Goal: Check status: Check status

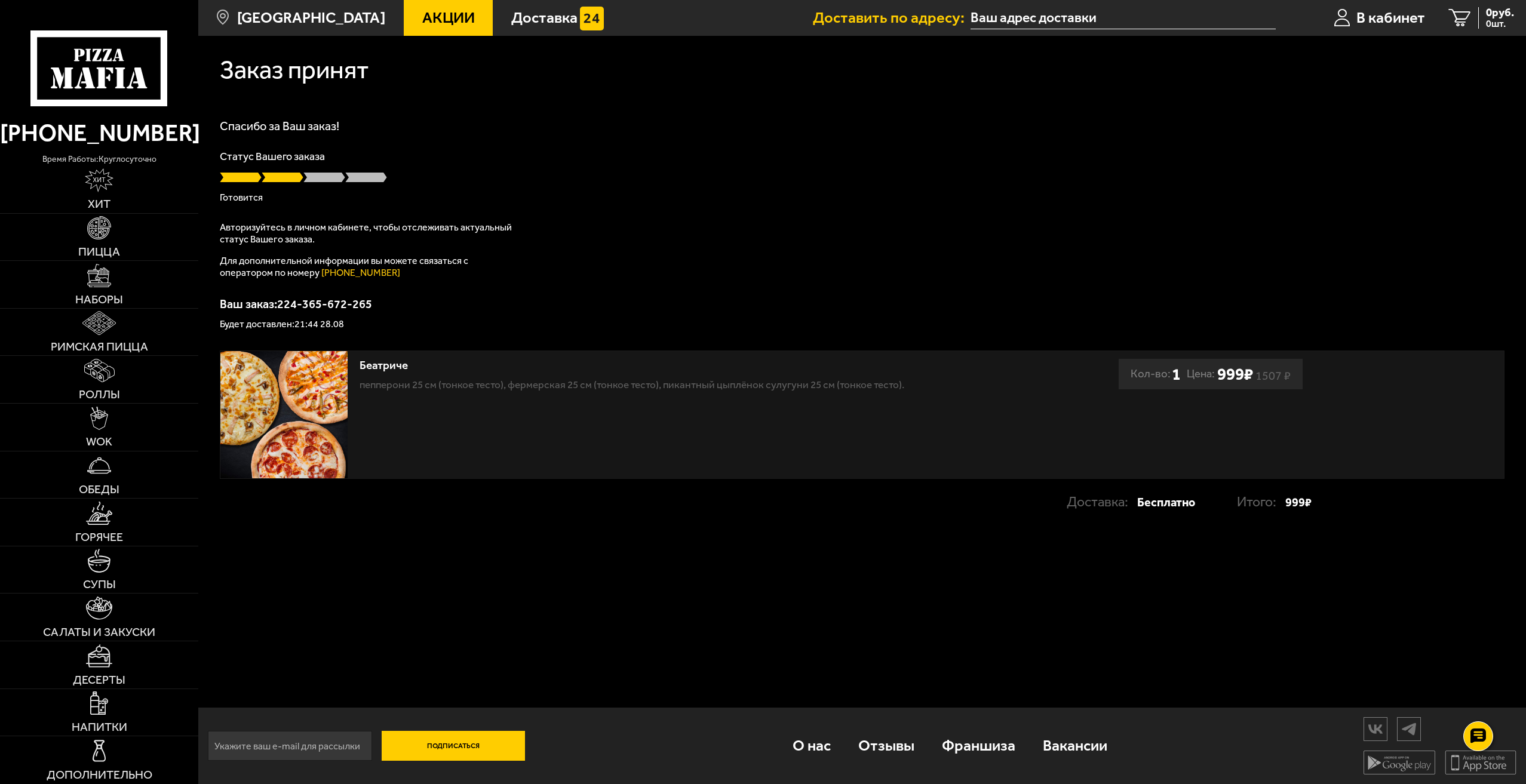
drag, startPoint x: 1365, startPoint y: 23, endPoint x: 140, endPoint y: 56, distance: 1225.4
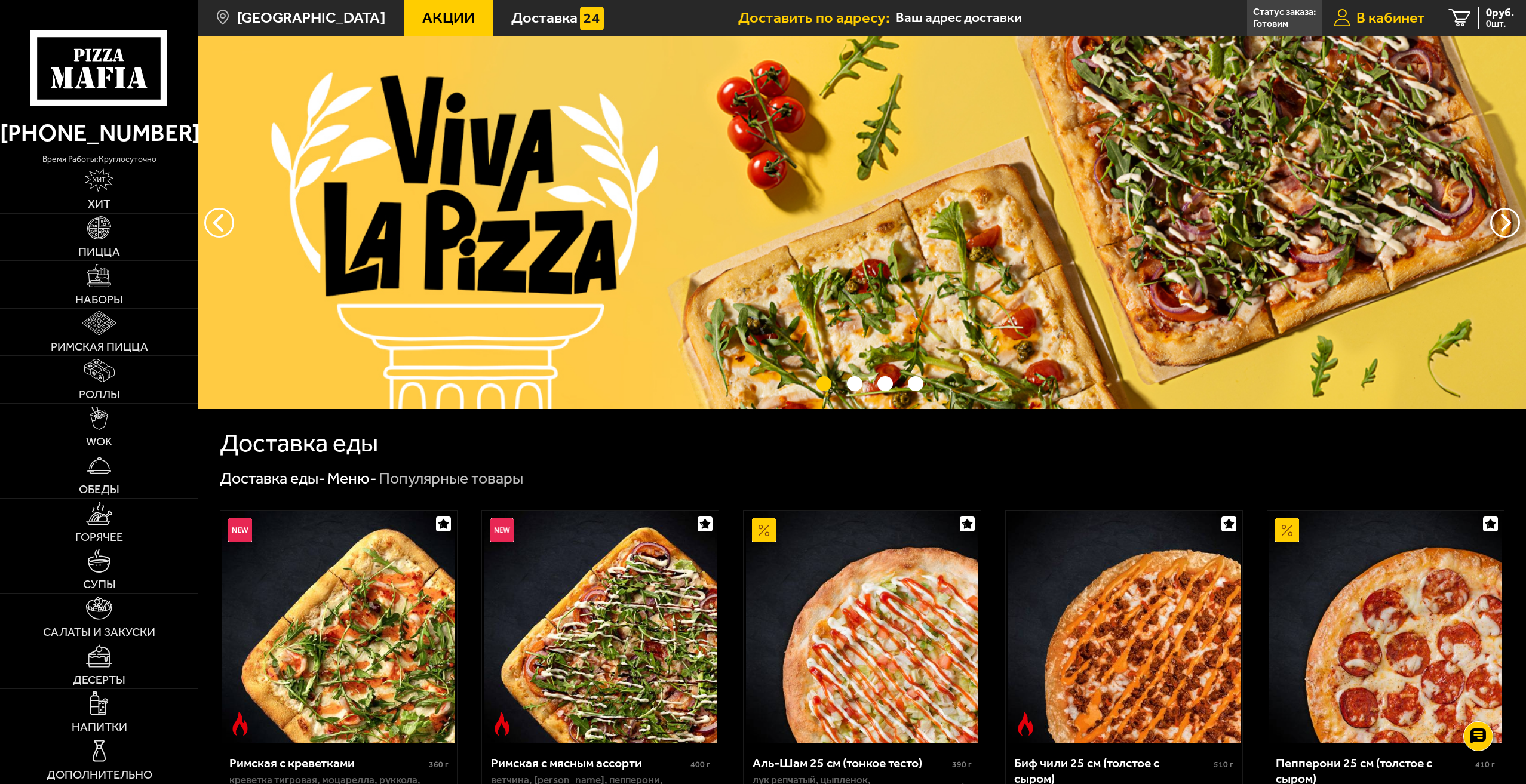
click at [1371, 33] on link "В кабинет" at bounding box center [1379, 17] width 115 height 36
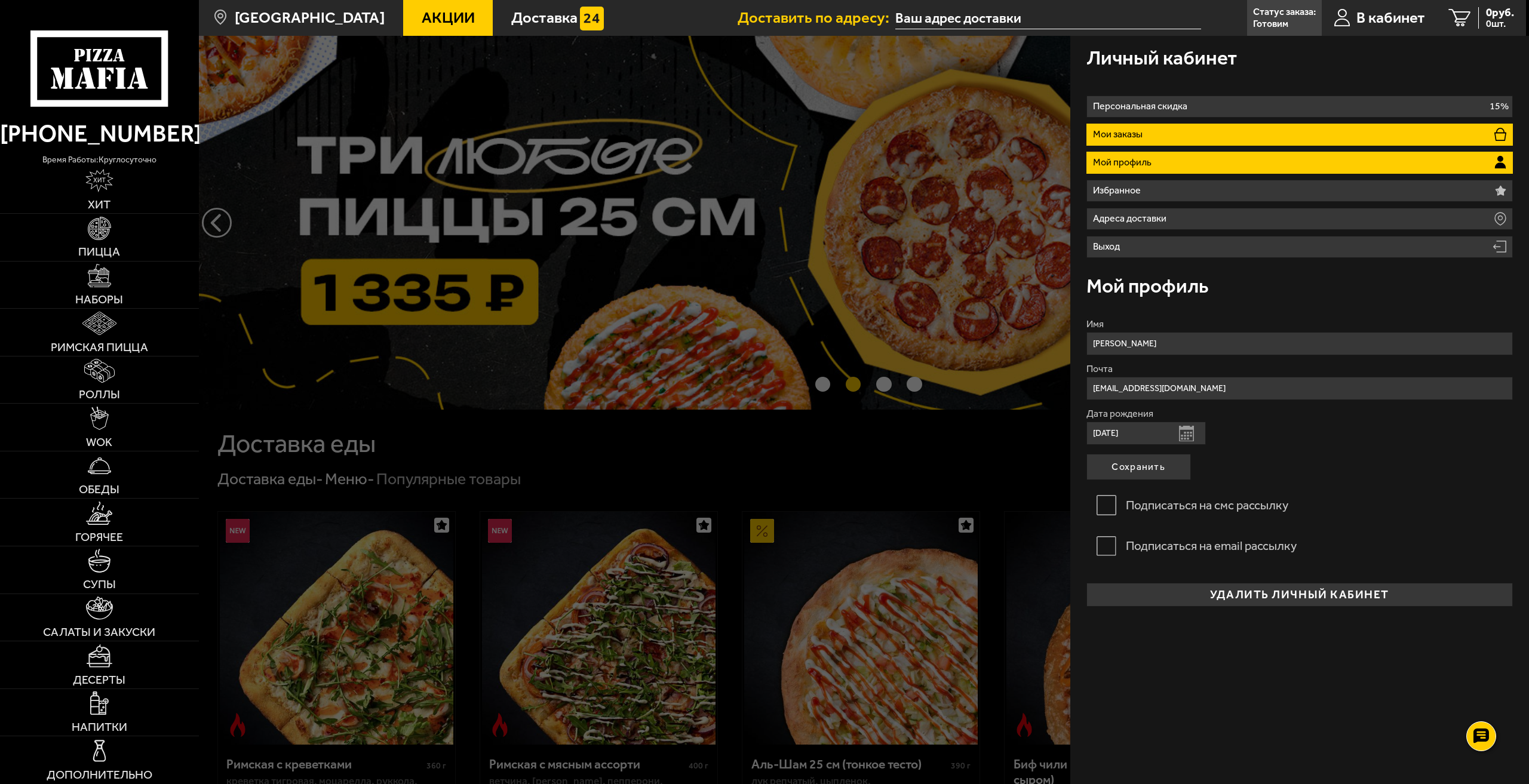
click at [1291, 127] on li "Мои заказы" at bounding box center [1300, 134] width 427 height 22
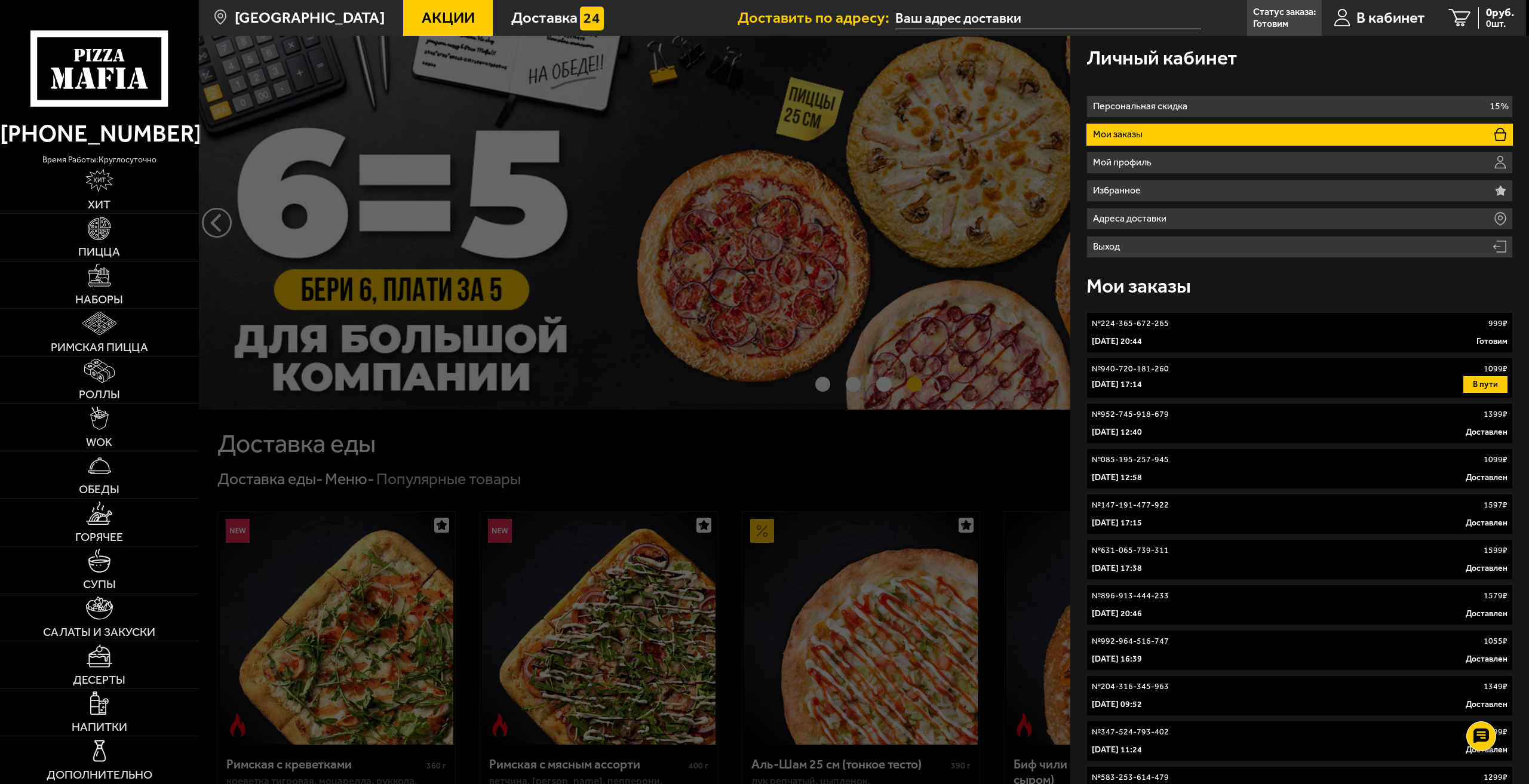
click at [1281, 290] on div "Мои заказы" at bounding box center [1300, 286] width 427 height 44
